Goal: Task Accomplishment & Management: Manage account settings

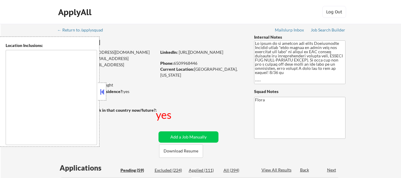
select select ""pending""
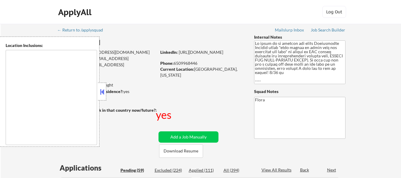
select select ""pending""
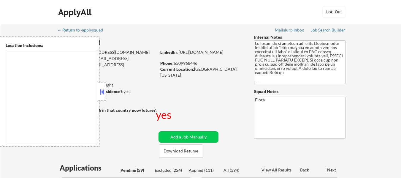
select select ""pending""
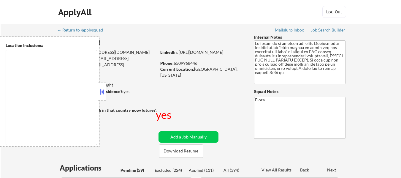
select select ""pending""
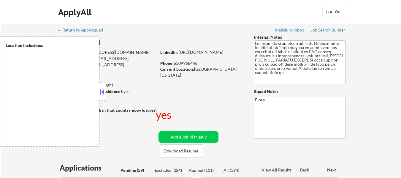
select select ""pending""
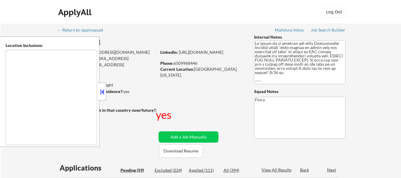
select select ""pending""
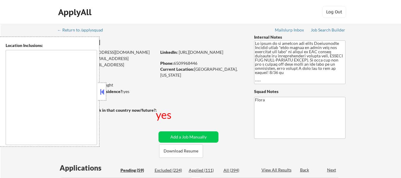
select select ""pending""
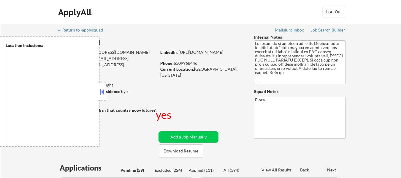
select select ""pending""
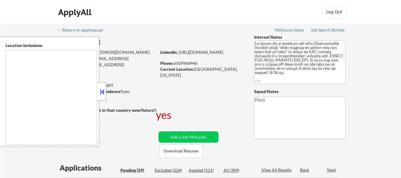
select select ""pending""
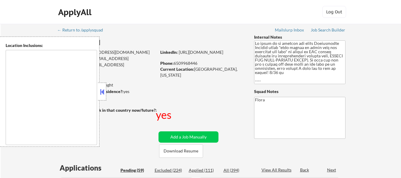
select select ""pending""
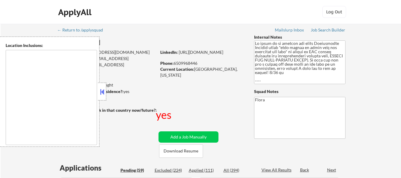
select select ""pending""
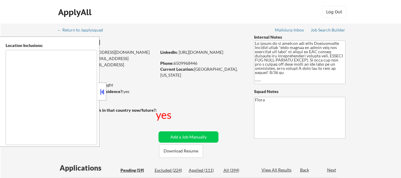
select select ""pending""
click at [188, 149] on button "Download Resume" at bounding box center [181, 150] width 44 height 13
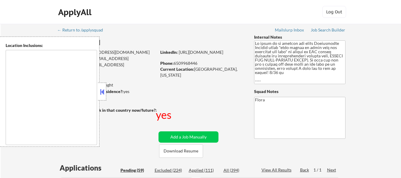
select select ""pending""
click at [100, 85] on div at bounding box center [102, 91] width 8 height 18
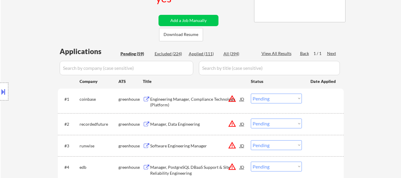
scroll to position [119, 0]
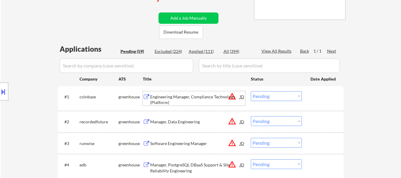
click at [196, 99] on div "Engineering Manager, Compliance Technology (Platform)" at bounding box center [195, 100] width 90 height 12
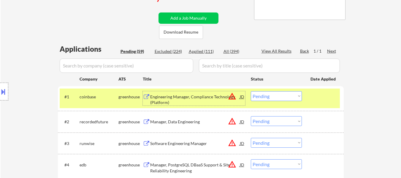
click at [268, 93] on select "Choose an option... Pending Applied Excluded (Questions) Excluded (Expired) Exc…" at bounding box center [276, 96] width 51 height 10
click at [251, 91] on select "Choose an option... Pending Applied Excluded (Questions) Excluded (Expired) Exc…" at bounding box center [276, 96] width 51 height 10
click at [179, 124] on div "Manager, Data Engineering" at bounding box center [195, 122] width 90 height 6
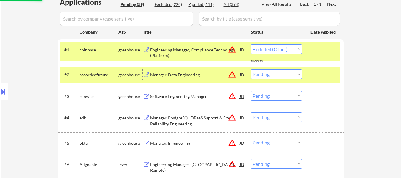
scroll to position [178, 0]
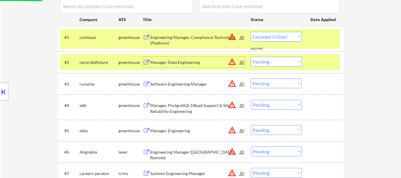
select select ""pending""
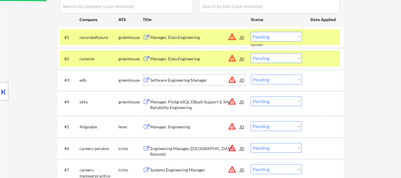
click at [187, 86] on div "#3 edb greenhouse Software Engineering Manager JD warning_amber Choose an optio…" at bounding box center [200, 80] width 280 height 16
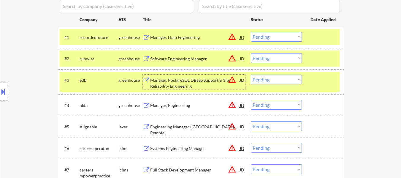
click at [181, 60] on div "Software Engineering Manager" at bounding box center [195, 59] width 90 height 6
